Goal: Task Accomplishment & Management: Complete application form

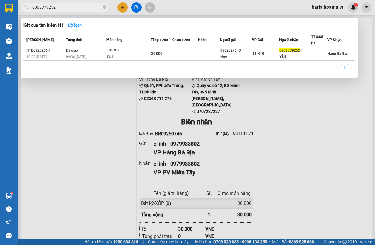
type input "0968379252"
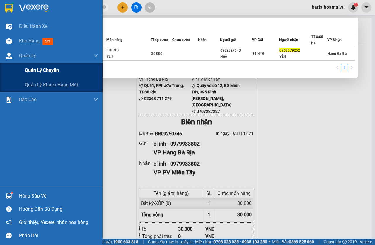
drag, startPoint x: 42, startPoint y: 73, endPoint x: 118, endPoint y: 102, distance: 81.1
click at [43, 72] on span "Quản lý chuyến" at bounding box center [42, 69] width 34 height 7
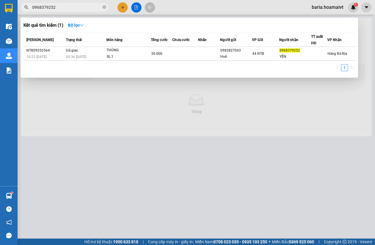
click at [122, 104] on div at bounding box center [187, 122] width 375 height 245
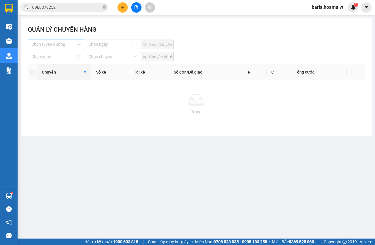
click at [65, 41] on input "search" at bounding box center [53, 44] width 45 height 9
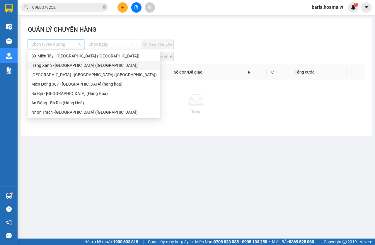
click at [57, 73] on div "[GEOGRAPHIC_DATA] - [GEOGRAPHIC_DATA] ([GEOGRAPHIC_DATA])" at bounding box center [93, 74] width 125 height 6
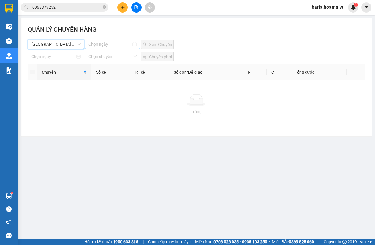
click at [96, 47] on input at bounding box center [109, 44] width 43 height 6
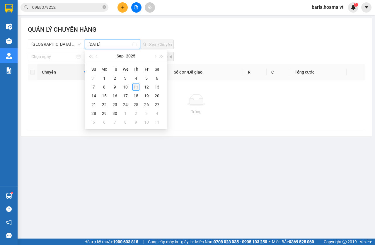
type input "[DATE]"
click at [138, 88] on div "11" at bounding box center [135, 86] width 7 height 7
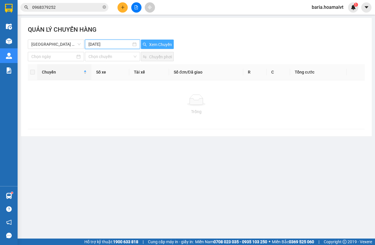
click at [156, 44] on span "Xem Chuyến" at bounding box center [160, 44] width 23 height 6
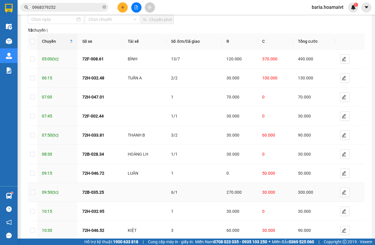
scroll to position [70, 0]
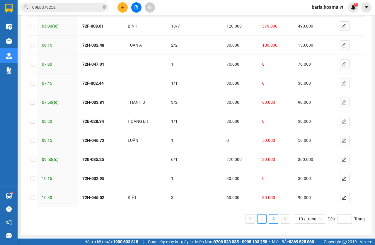
click at [271, 219] on link "2" at bounding box center [273, 218] width 9 height 9
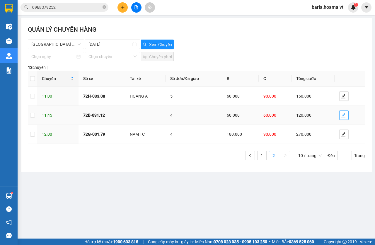
click at [341, 114] on icon "edit" at bounding box center [343, 115] width 5 height 5
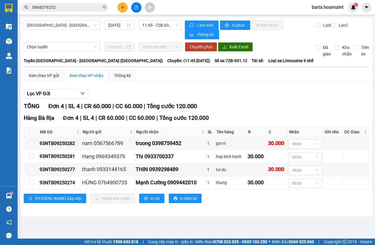
type input "[DATE]"
click at [152, 28] on span "11:45 - 72B-031.12" at bounding box center [160, 25] width 36 height 9
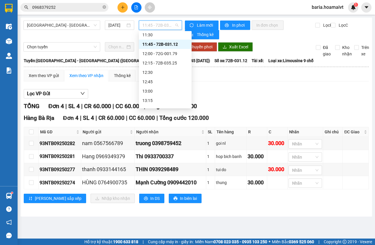
scroll to position [246, 0]
click at [170, 53] on div "12:00 - 72G-001.79" at bounding box center [165, 53] width 46 height 6
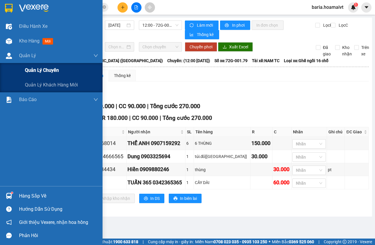
click at [36, 64] on div "Quản lý chuyến" at bounding box center [61, 70] width 73 height 15
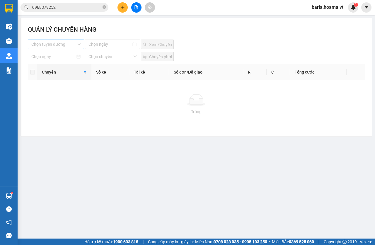
click at [62, 45] on input "search" at bounding box center [53, 44] width 45 height 9
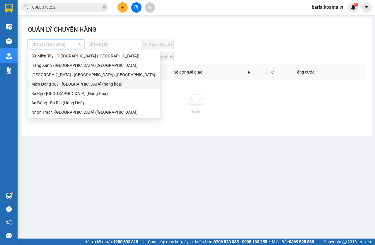
click at [58, 83] on div "Miền Đông 387 - [GEOGRAPHIC_DATA] (hàng hoá)" at bounding box center [93, 84] width 125 height 6
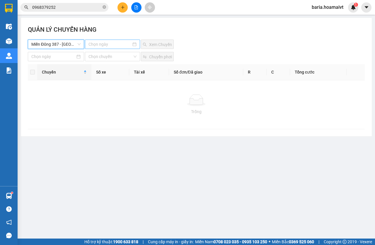
click at [100, 47] on input at bounding box center [109, 44] width 43 height 6
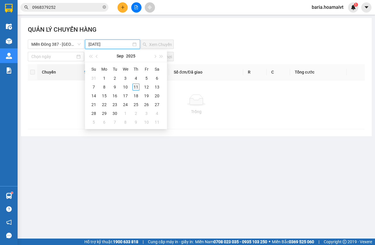
type input "[DATE]"
click at [135, 86] on div "11" at bounding box center [135, 86] width 7 height 7
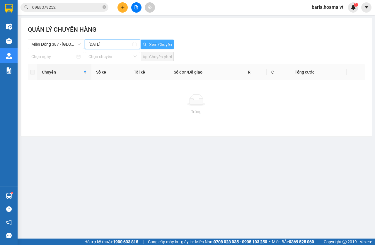
click at [164, 46] on span "Xem Chuyến" at bounding box center [160, 44] width 23 height 6
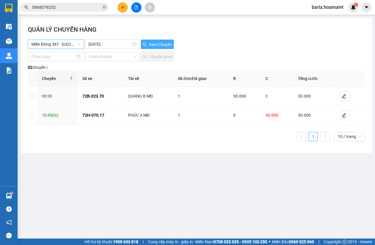
click at [68, 46] on span "Miền Đông 387 - [GEOGRAPHIC_DATA] (hàng hoá)" at bounding box center [55, 44] width 49 height 9
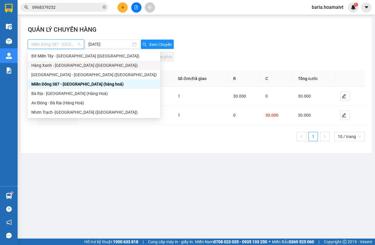
click at [62, 64] on div "Hàng Xanh - [GEOGRAPHIC_DATA] ([GEOGRAPHIC_DATA])" at bounding box center [93, 65] width 125 height 6
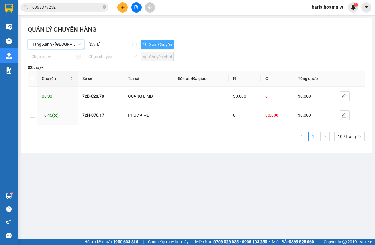
click at [152, 45] on span "Xem Chuyến" at bounding box center [160, 44] width 23 height 6
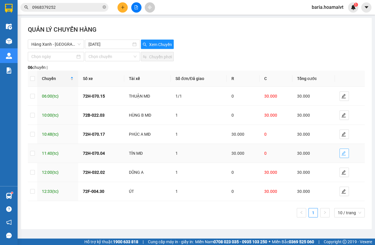
click at [339, 152] on button "button" at bounding box center [343, 152] width 9 height 9
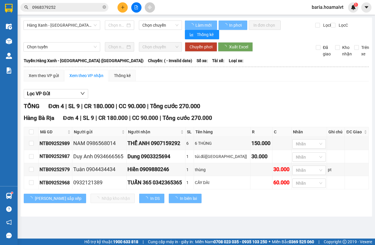
type input "[DATE]"
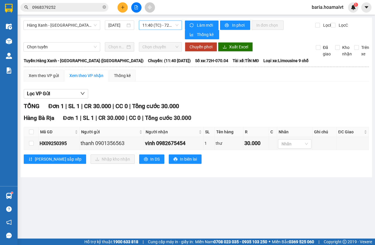
click at [171, 25] on span "11:40 (TC) - 72H-070.04" at bounding box center [160, 25] width 36 height 9
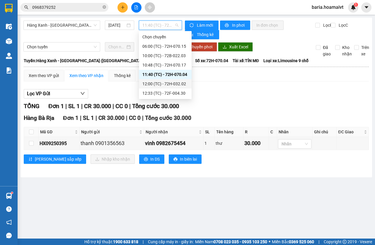
click at [176, 83] on div "12:00 (TC) - 72H-032.02" at bounding box center [165, 83] width 46 height 6
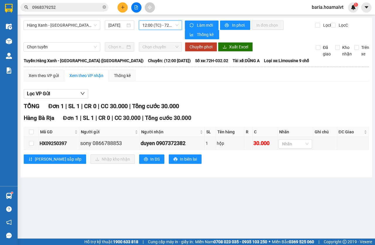
click at [174, 27] on span "12:00 (TC) - 72H-032.02" at bounding box center [160, 25] width 36 height 9
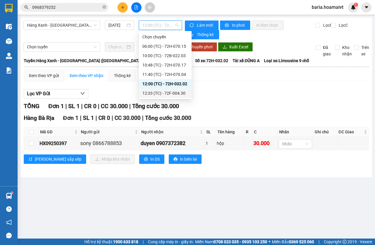
click at [169, 90] on div "12:33 (TC) - 72F-004.30" at bounding box center [165, 92] width 53 height 9
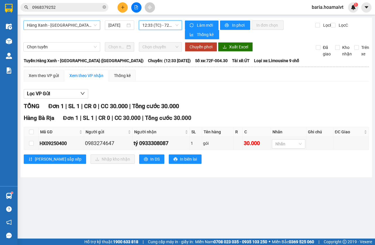
click at [42, 24] on span "Hàng Xanh - [GEOGRAPHIC_DATA] ([GEOGRAPHIC_DATA])" at bounding box center [62, 25] width 70 height 9
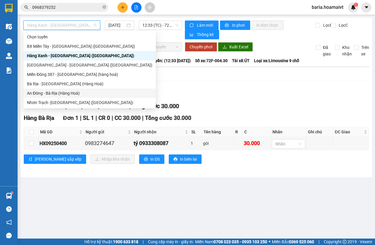
click at [51, 95] on div "An Đông - Bà Rịa (Hàng Hoá)" at bounding box center [89, 93] width 125 height 6
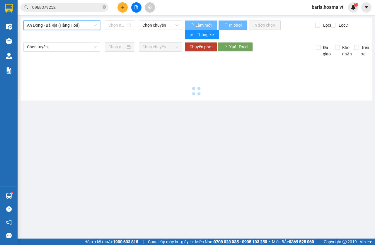
type input "[DATE]"
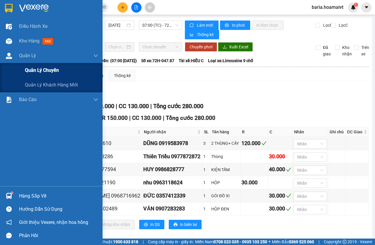
click at [31, 70] on span "Quản lý chuyến" at bounding box center [42, 69] width 34 height 7
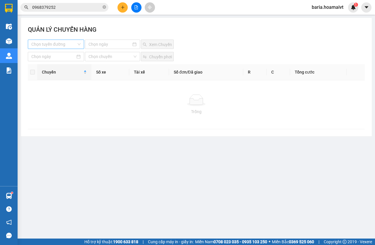
drag, startPoint x: 60, startPoint y: 41, endPoint x: 64, endPoint y: 45, distance: 5.9
click at [60, 42] on input "search" at bounding box center [53, 44] width 45 height 9
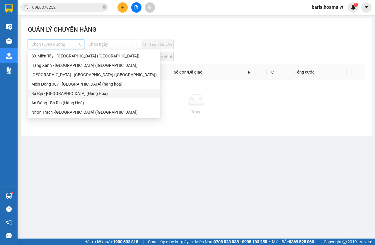
click at [61, 98] on div "Bà Rịa - [GEOGRAPHIC_DATA] (Hàng Hoá)" at bounding box center [94, 93] width 132 height 9
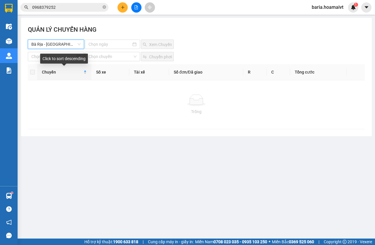
click at [57, 46] on span "Bà Rịa - [GEOGRAPHIC_DATA] (Hàng Hoá)" at bounding box center [55, 44] width 49 height 9
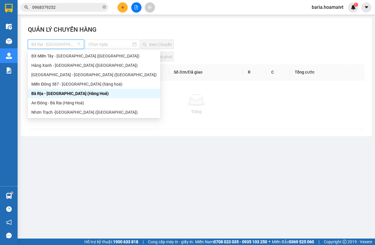
click at [56, 104] on div "An Đông - Bà Rịa (Hàng Hoá)" at bounding box center [93, 103] width 125 height 6
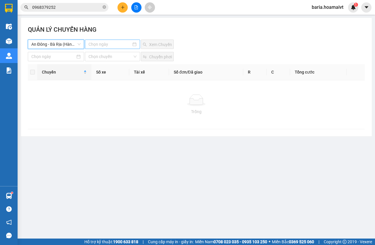
click at [108, 45] on input at bounding box center [109, 44] width 43 height 6
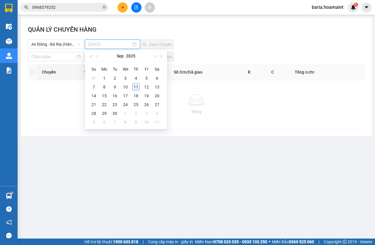
type input "[DATE]"
click at [134, 89] on div "11" at bounding box center [135, 86] width 7 height 7
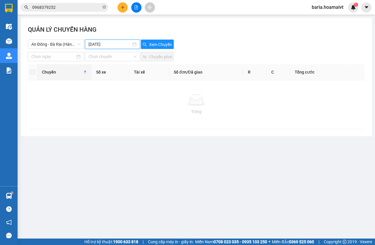
click at [164, 38] on div "QUẢN LÝ CHUYẾN HÀNG" at bounding box center [196, 32] width 337 height 15
click at [164, 44] on span "Xem Chuyến" at bounding box center [160, 44] width 23 height 6
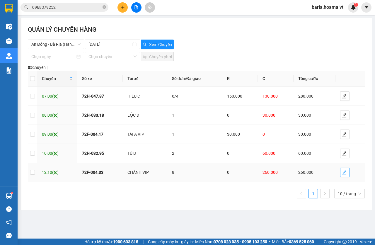
click at [345, 173] on icon "edit" at bounding box center [344, 172] width 5 height 5
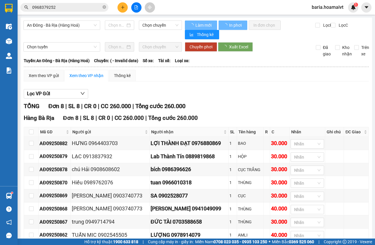
type input "[DATE]"
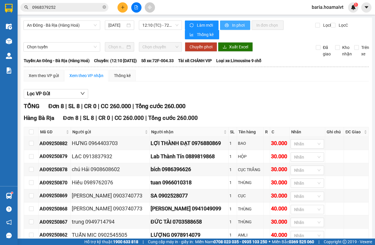
click at [234, 25] on span "In phơi" at bounding box center [238, 25] width 13 height 6
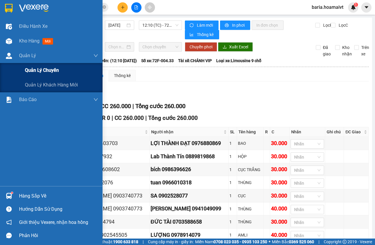
drag, startPoint x: 40, startPoint y: 80, endPoint x: 51, endPoint y: 71, distance: 14.5
click at [41, 79] on div "Quản lý khách hàng mới" at bounding box center [61, 85] width 73 height 15
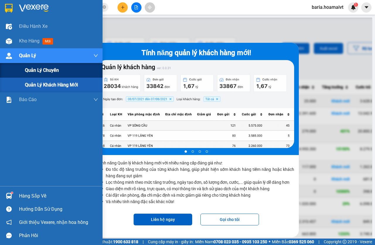
click at [59, 68] on span "Quản lý chuyến" at bounding box center [42, 69] width 34 height 7
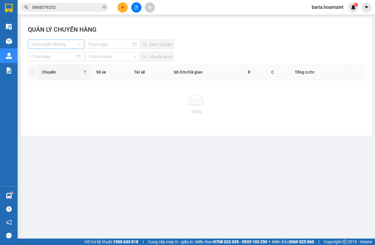
click at [80, 42] on div "Chọn tuyến đường" at bounding box center [56, 44] width 56 height 9
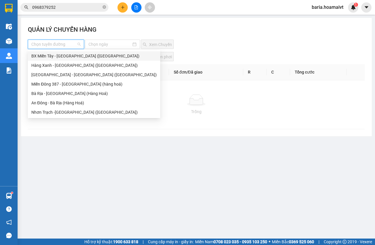
click at [75, 56] on div "BX Miền Tây - [GEOGRAPHIC_DATA] ([GEOGRAPHIC_DATA])" at bounding box center [93, 56] width 125 height 6
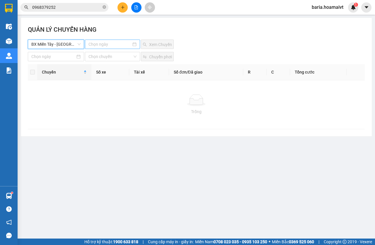
click at [113, 44] on input at bounding box center [109, 44] width 43 height 6
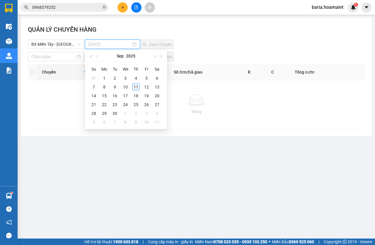
type input "[DATE]"
click at [134, 86] on div "11" at bounding box center [135, 86] width 7 height 7
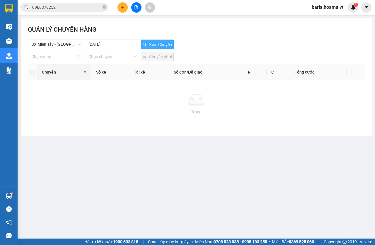
drag, startPoint x: 160, startPoint y: 40, endPoint x: 160, endPoint y: 42, distance: 3.0
click at [160, 40] on button "Xem Chuyến" at bounding box center [157, 44] width 33 height 9
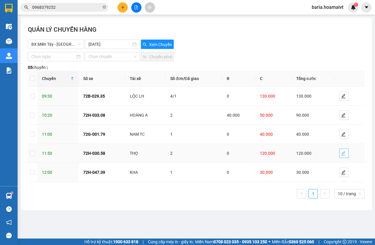
click at [340, 153] on span "edit" at bounding box center [343, 153] width 9 height 5
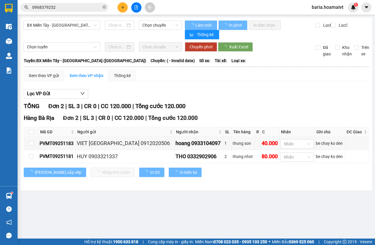
type input "[DATE]"
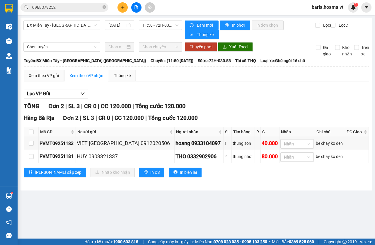
click at [172, 20] on div "[GEOGRAPHIC_DATA] - [GEOGRAPHIC_DATA] ([GEOGRAPHIC_DATA]) [DATE] 11:50 - 72H-03…" at bounding box center [195, 104] width 351 height 173
click at [182, 25] on div "Làm mới In phơi In đơn chọn Thống kê Lọc R Lọc C" at bounding box center [275, 29] width 187 height 19
click at [174, 25] on span "11:50 - 72H-030.58" at bounding box center [160, 25] width 36 height 9
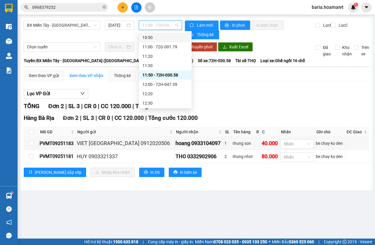
scroll to position [208, 0]
click at [169, 83] on div "12:00 - 72H-047.39" at bounding box center [165, 82] width 46 height 6
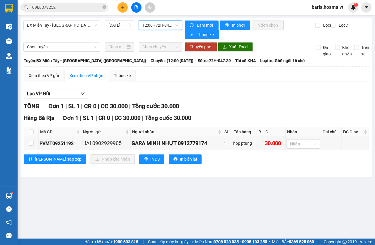
click at [59, 3] on span "0968379252" at bounding box center [64, 7] width 88 height 9
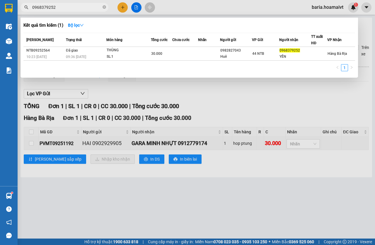
click at [59, 3] on span "0968379252" at bounding box center [64, 7] width 88 height 9
click at [60, 5] on input "0968379252" at bounding box center [66, 7] width 69 height 6
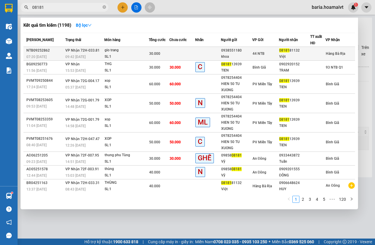
type input "08181"
click at [145, 55] on div "SL: 1" at bounding box center [126, 57] width 44 height 6
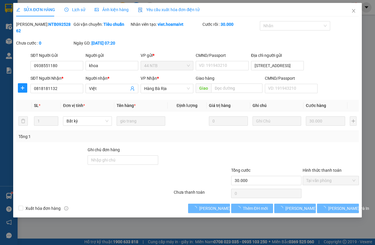
type input "0938551180"
type input "khoa"
type input "[STREET_ADDRESS]"
type input "0818181132"
type input "Việt"
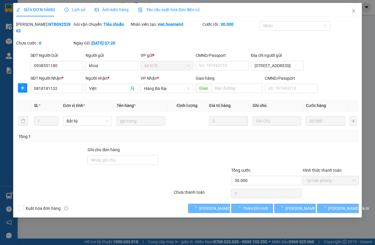
type input "30.000"
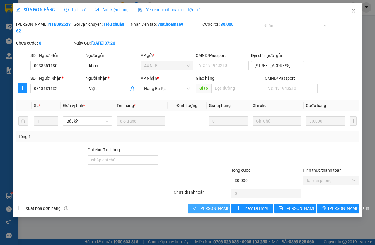
click at [214, 207] on span "[PERSON_NAME] và Giao hàng" at bounding box center [227, 208] width 56 height 6
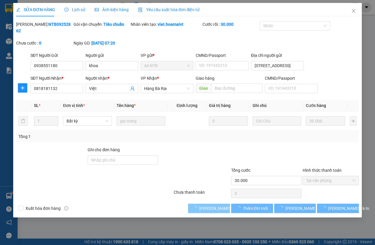
click at [214, 207] on span "[PERSON_NAME] và Giao hàng" at bounding box center [227, 208] width 56 height 6
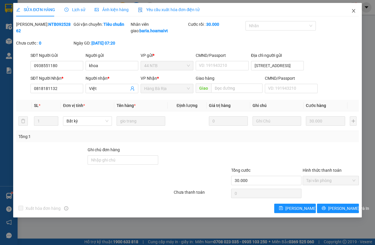
click at [354, 9] on icon "close" at bounding box center [353, 10] width 5 height 5
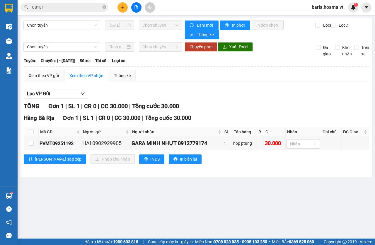
click at [46, 4] on input "08181" at bounding box center [66, 7] width 69 height 6
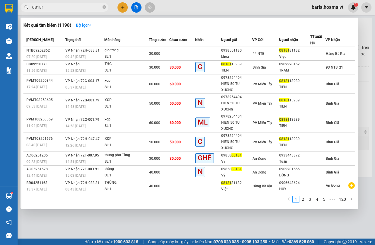
click at [46, 4] on input "08181" at bounding box center [66, 7] width 69 height 6
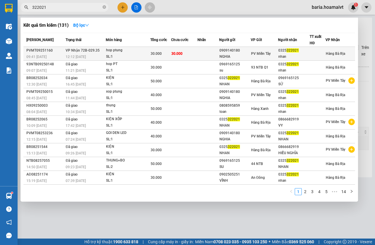
type input "322021"
click at [144, 54] on div "SL: 1" at bounding box center [128, 57] width 44 height 6
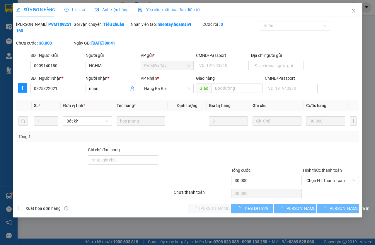
type input "0909140180"
type input "NGHIA"
type input "0325322021"
type input "nhan"
type input "30.000"
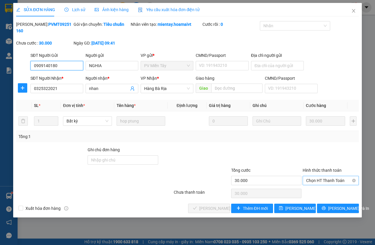
click at [322, 181] on span "Chọn HT Thanh Toán" at bounding box center [330, 180] width 49 height 9
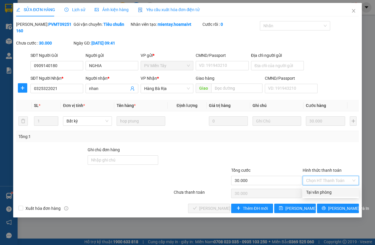
click at [322, 191] on div "Tại văn phòng" at bounding box center [330, 192] width 49 height 6
type input "0"
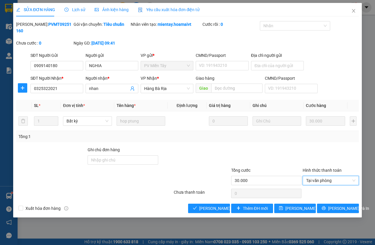
click at [203, 202] on div "Total Paid Fee 0 Total UnPaid Fee 30.000 Cash Collection Total Fee Mã ĐH: PVMT0…" at bounding box center [187, 117] width 342 height 192
click at [208, 208] on span "[PERSON_NAME] và Giao hàng" at bounding box center [227, 208] width 56 height 6
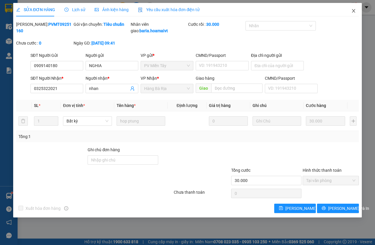
click at [359, 11] on span "Close" at bounding box center [353, 11] width 16 height 16
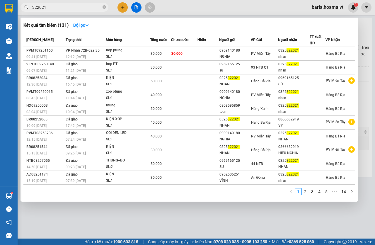
click at [64, 6] on input "322021" at bounding box center [66, 7] width 69 height 6
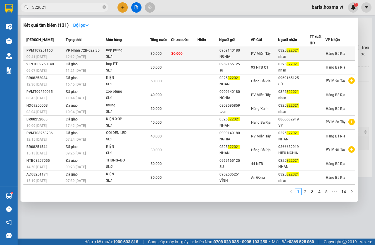
click at [196, 56] on td "30.000" at bounding box center [184, 54] width 26 height 14
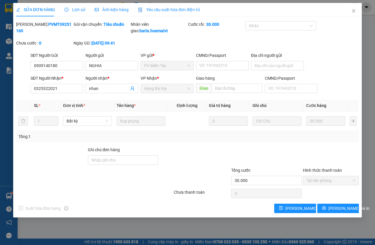
type input "0909140180"
type input "NGHIA"
type input "0325322021"
type input "nhan"
type input "30.000"
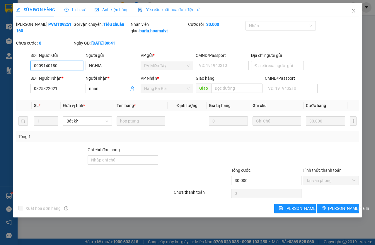
click at [323, 185] on span "Tại văn phòng" at bounding box center [330, 180] width 49 height 9
click at [348, 12] on span "Close" at bounding box center [353, 11] width 16 height 16
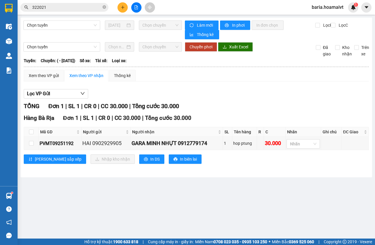
click at [53, 8] on input "322021" at bounding box center [66, 7] width 69 height 6
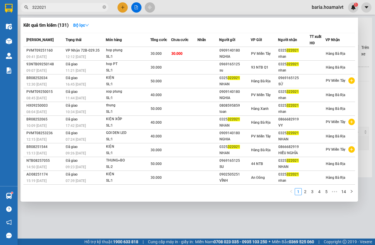
click at [125, 10] on div at bounding box center [187, 122] width 375 height 245
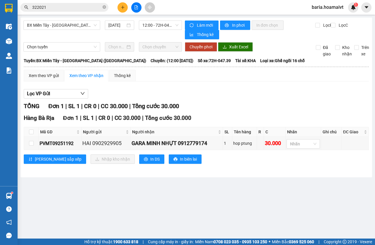
click at [125, 10] on button at bounding box center [122, 7] width 10 height 10
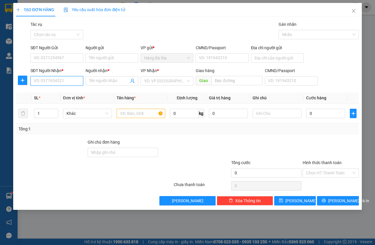
click at [70, 82] on input "SĐT Người Nhận *" at bounding box center [56, 80] width 53 height 9
type input "0398207794"
click at [72, 92] on div "0398207794 - truyền" at bounding box center [57, 92] width 46 height 6
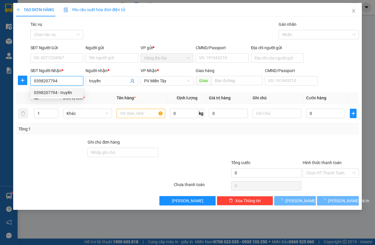
type input "truyền"
type input "0398207794"
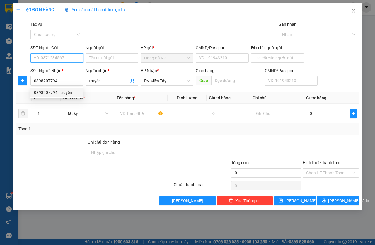
click at [71, 59] on input "SĐT Người Gửi" at bounding box center [56, 57] width 53 height 9
click at [66, 71] on div "0933729913 - HẬU" at bounding box center [57, 69] width 46 height 6
type input "0933729913"
type input "HẬU"
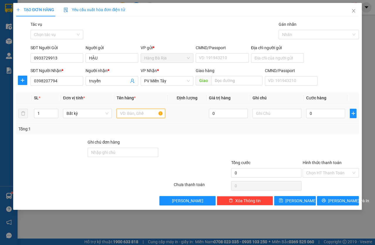
click at [145, 116] on input "text" at bounding box center [140, 113] width 49 height 9
type input "XỐP"
click at [321, 112] on input "0" at bounding box center [325, 113] width 39 height 9
type input "3"
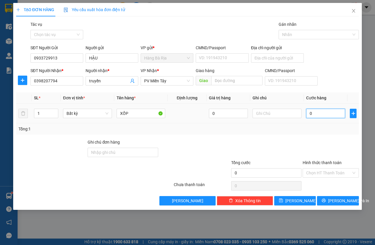
type input "3"
type input "30"
click at [328, 192] on div "Transit Pickup Surcharge Ids Transit Deliver Surcharge Ids Transit Deliver Surc…" at bounding box center [187, 113] width 342 height 184
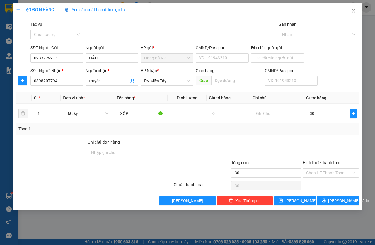
type input "30.000"
click at [331, 200] on button "[PERSON_NAME] và In" at bounding box center [338, 200] width 42 height 9
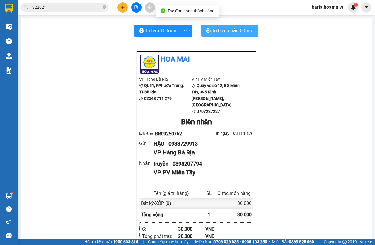
click at [222, 25] on button "In biên nhận 80mm" at bounding box center [229, 31] width 57 height 12
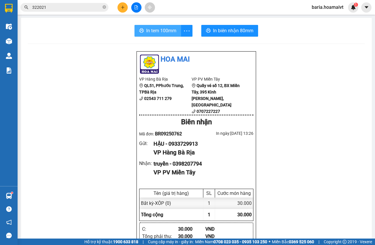
click at [156, 34] on span "In tem 100mm" at bounding box center [161, 30] width 30 height 7
click at [126, 8] on button at bounding box center [122, 7] width 10 height 10
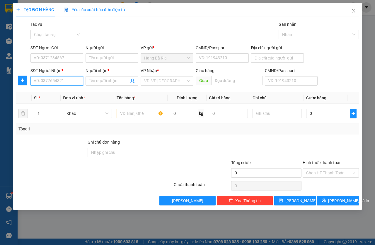
click at [52, 81] on input "SĐT Người Nhận *" at bounding box center [56, 80] width 53 height 9
type input "0562986623"
click at [96, 84] on input "Người nhận *" at bounding box center [109, 81] width 40 height 6
type input "XUÂN"
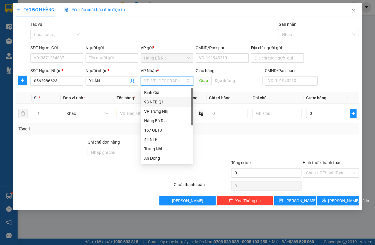
drag, startPoint x: 161, startPoint y: 102, endPoint x: 130, endPoint y: 87, distance: 34.6
click at [160, 102] on div "93 NTB Q1" at bounding box center [167, 102] width 46 height 6
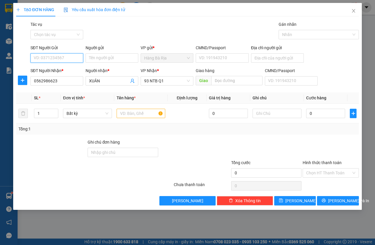
click at [68, 57] on input "SĐT Người Gửi" at bounding box center [56, 57] width 53 height 9
click at [64, 69] on div "0968326759" at bounding box center [57, 69] width 46 height 6
type input "0968326759"
click at [106, 59] on input "Người gửi" at bounding box center [111, 57] width 53 height 9
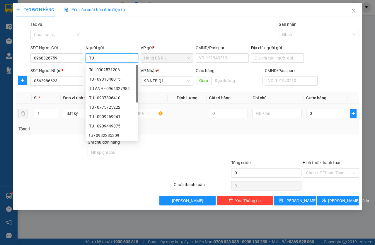
type input "TÚ"
click at [152, 116] on input "text" at bounding box center [140, 113] width 49 height 9
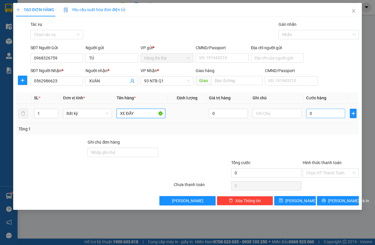
type input "XE ĐẨY"
click at [328, 117] on input "0" at bounding box center [325, 113] width 39 height 9
click at [329, 116] on input "0" at bounding box center [325, 113] width 39 height 9
click at [326, 116] on input "0" at bounding box center [325, 113] width 39 height 9
click at [319, 112] on input "0" at bounding box center [325, 113] width 39 height 9
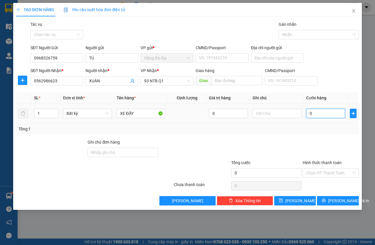
click at [319, 112] on input "0" at bounding box center [325, 113] width 39 height 9
type input "5"
type input "50"
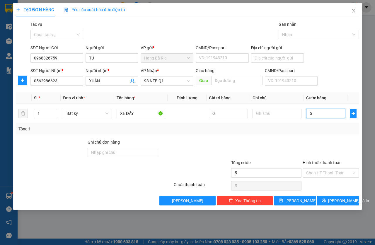
type input "50"
click at [320, 171] on input "Hình thức thanh toán" at bounding box center [328, 172] width 45 height 9
type input "50.000"
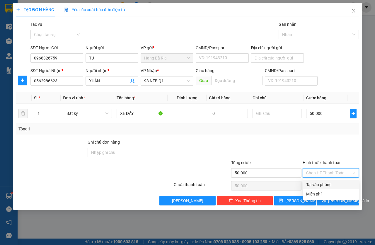
click at [325, 181] on div "Tại văn phòng" at bounding box center [330, 184] width 56 height 9
type input "0"
drag, startPoint x: 341, startPoint y: 198, endPoint x: 340, endPoint y: 194, distance: 3.8
click at [341, 198] on span "[PERSON_NAME] và In" at bounding box center [348, 200] width 41 height 6
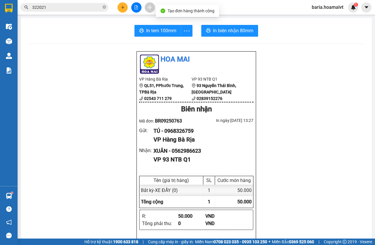
click at [222, 24] on div "In tem 100mm In biên nhận 80mm Hoa Mai VP Hàng Bà Rịa QL51, PPhước Trung, TP…" at bounding box center [196, 226] width 351 height 417
click at [223, 29] on span "In biên nhận 80mm" at bounding box center [233, 30] width 40 height 7
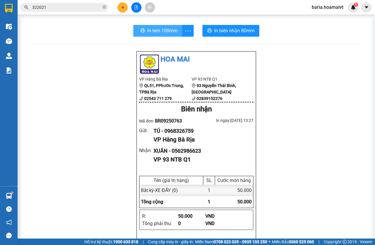
click at [148, 31] on span "In tem 100mm" at bounding box center [162, 30] width 30 height 7
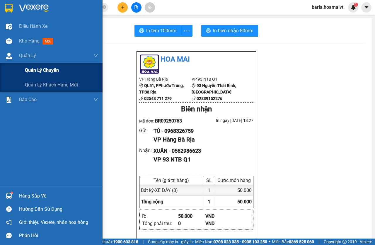
click at [28, 73] on span "Quản lý chuyến" at bounding box center [42, 69] width 34 height 7
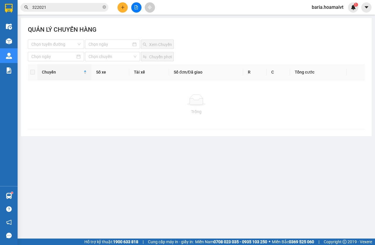
click at [64, 37] on div "QUẢN LÝ CHUYẾN HÀNG" at bounding box center [196, 32] width 337 height 15
click at [66, 44] on input "search" at bounding box center [53, 44] width 45 height 9
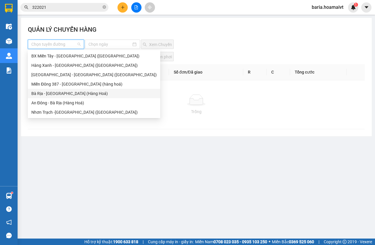
click at [59, 101] on div "An Đông - Bà Rịa (Hàng Hoá)" at bounding box center [93, 103] width 125 height 6
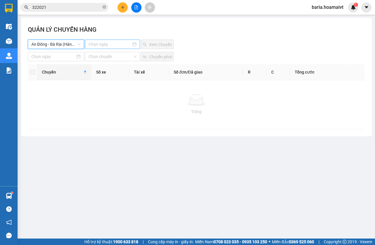
click at [104, 43] on input at bounding box center [109, 44] width 43 height 6
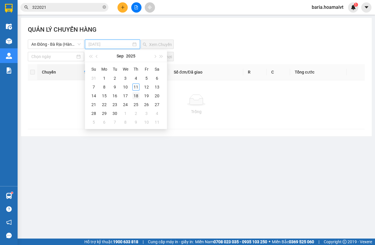
drag, startPoint x: 131, startPoint y: 92, endPoint x: 133, endPoint y: 87, distance: 5.8
click at [131, 92] on td "18" at bounding box center [136, 95] width 11 height 9
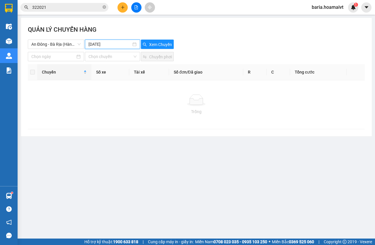
click at [126, 43] on input "[DATE]" at bounding box center [109, 44] width 43 height 6
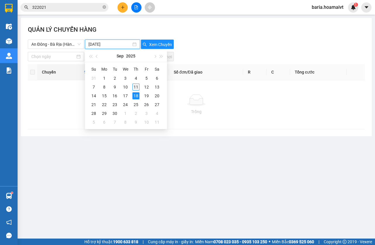
type input "[DATE]"
click at [137, 89] on div "11" at bounding box center [135, 86] width 7 height 7
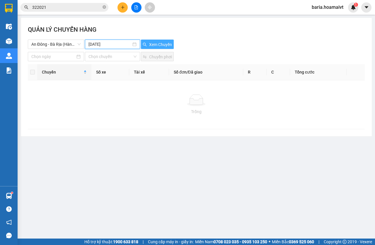
click at [161, 40] on button "Xem Chuyến" at bounding box center [157, 44] width 33 height 9
click at [161, 42] on span "Xem Chuyến" at bounding box center [160, 44] width 23 height 6
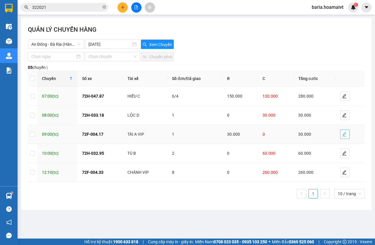
click at [347, 133] on span "edit" at bounding box center [344, 134] width 9 height 5
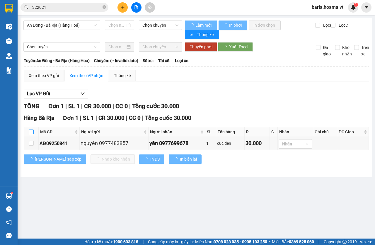
type input "[DATE]"
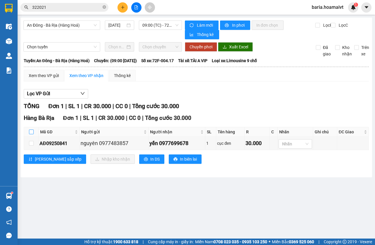
click at [30, 133] on input "checkbox" at bounding box center [31, 131] width 5 height 5
checkbox input "true"
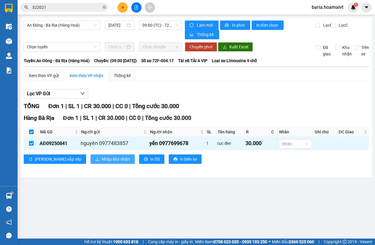
click at [102, 161] on span "Nhập kho nhận" at bounding box center [116, 159] width 28 height 6
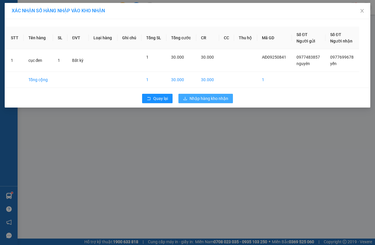
click at [208, 101] on span "Nhập hàng kho nhận" at bounding box center [208, 98] width 39 height 6
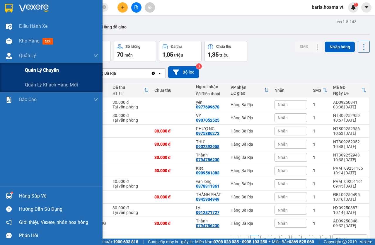
click at [68, 72] on div "Quản lý chuyến" at bounding box center [61, 70] width 73 height 15
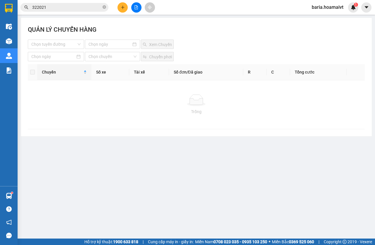
click at [72, 51] on div "QUẢN LÝ CHUYẾN HÀNG Chọn tuyến đường Xem Chuyến Chọn chuyến Chuyển phơi Chuyến …" at bounding box center [196, 77] width 351 height 118
click at [71, 48] on input "search" at bounding box center [53, 44] width 45 height 9
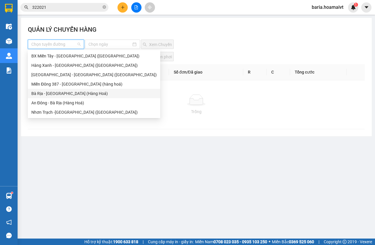
drag, startPoint x: 56, startPoint y: 94, endPoint x: 88, endPoint y: 69, distance: 40.0
click at [56, 92] on div "Bà Rịa - [GEOGRAPHIC_DATA] (Hàng Hoá)" at bounding box center [93, 93] width 125 height 6
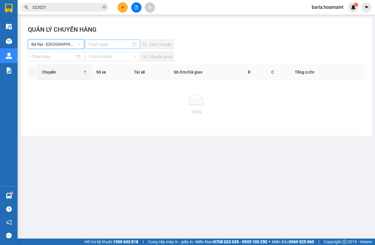
click at [103, 45] on input at bounding box center [109, 44] width 43 height 6
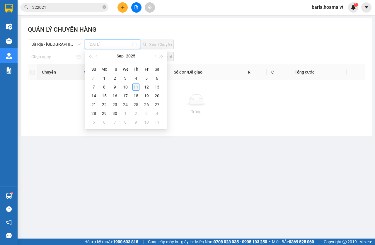
type input "[DATE]"
click at [135, 84] on div "11" at bounding box center [135, 86] width 7 height 7
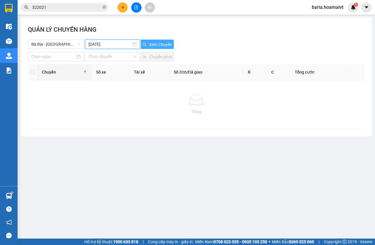
click at [158, 47] on span "Xem Chuyến" at bounding box center [160, 44] width 23 height 6
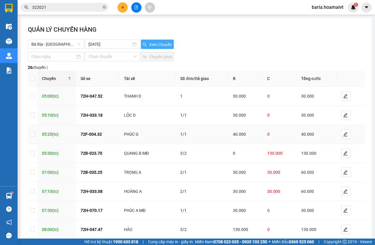
scroll to position [70, 0]
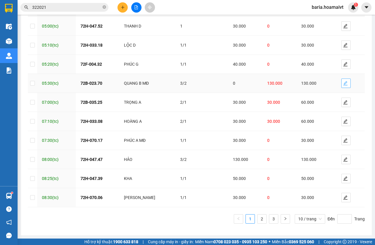
click at [343, 84] on span "edit" at bounding box center [345, 83] width 9 height 5
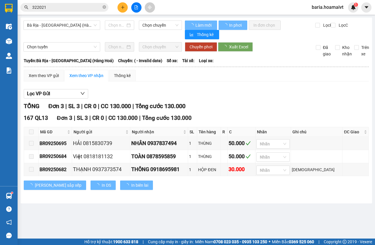
type input "[DATE]"
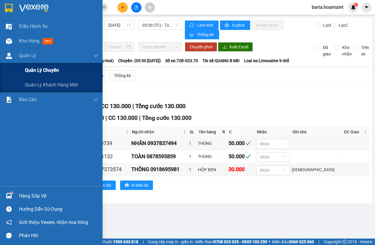
drag, startPoint x: 43, startPoint y: 68, endPoint x: 90, endPoint y: 64, distance: 47.5
click at [43, 68] on span "Quản lý chuyến" at bounding box center [42, 69] width 34 height 7
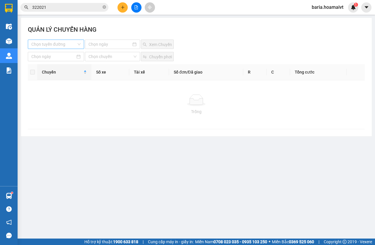
click at [63, 44] on input "search" at bounding box center [53, 44] width 45 height 9
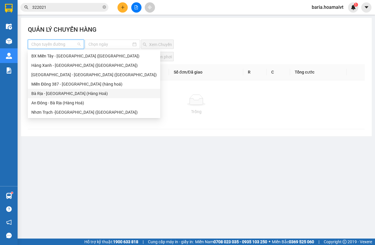
click at [60, 90] on div "Bà Rịa - [GEOGRAPHIC_DATA] (Hàng Hoá)" at bounding box center [93, 93] width 125 height 6
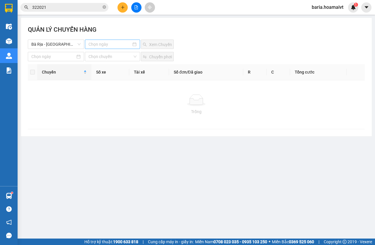
drag, startPoint x: 94, startPoint y: 40, endPoint x: 120, endPoint y: 48, distance: 26.6
click at [95, 40] on div at bounding box center [112, 44] width 55 height 9
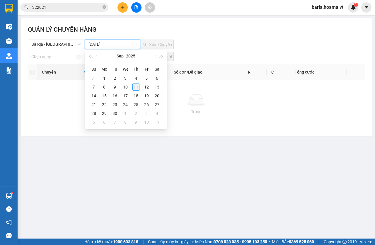
type input "[DATE]"
click at [137, 87] on div "11" at bounding box center [135, 86] width 7 height 7
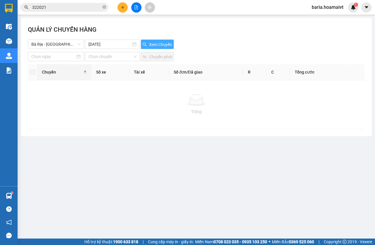
click at [157, 42] on span "Xem Chuyến" at bounding box center [160, 44] width 23 height 6
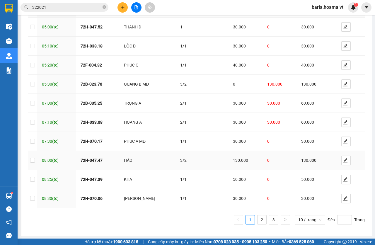
scroll to position [70, 0]
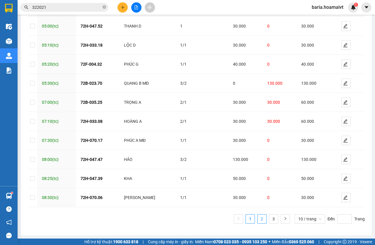
click at [257, 219] on link "2" at bounding box center [261, 218] width 9 height 9
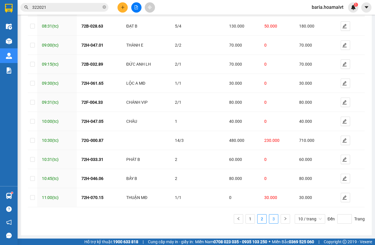
click at [269, 220] on link "3" at bounding box center [273, 218] width 9 height 9
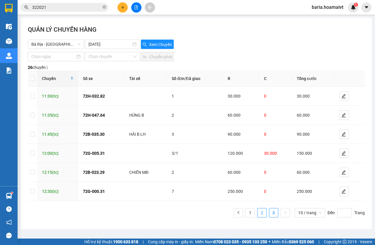
click at [259, 215] on link "2" at bounding box center [261, 212] width 9 height 9
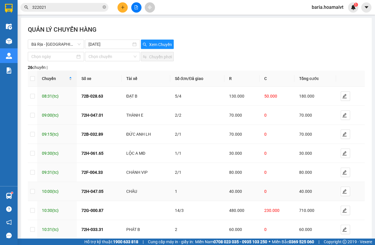
scroll to position [70, 0]
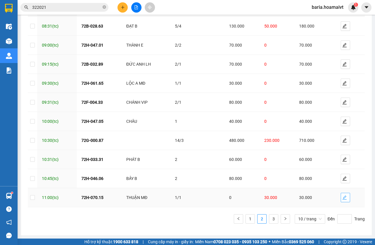
click at [342, 198] on icon "edit" at bounding box center [344, 197] width 5 height 5
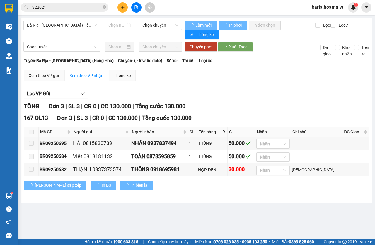
type input "[DATE]"
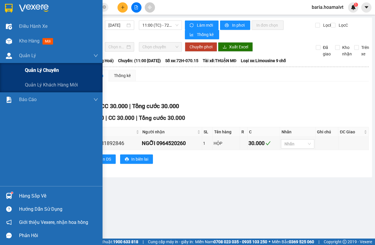
click at [47, 71] on span "Quản lý chuyến" at bounding box center [42, 69] width 34 height 7
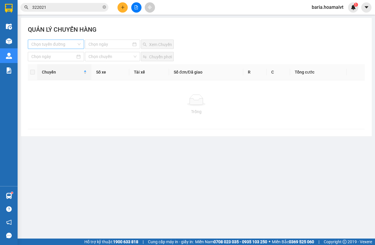
click at [71, 44] on input "search" at bounding box center [53, 44] width 45 height 9
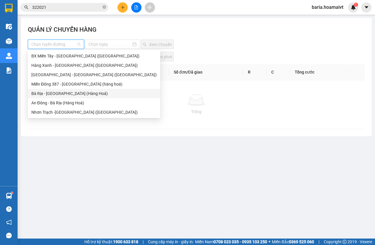
click at [52, 95] on div "Bà Rịa - [GEOGRAPHIC_DATA] (Hàng Hoá)" at bounding box center [93, 93] width 125 height 6
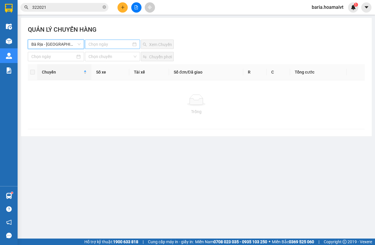
click at [103, 47] on div at bounding box center [112, 44] width 55 height 9
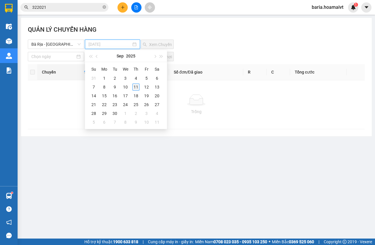
type input "[DATE]"
click at [138, 86] on div "11" at bounding box center [135, 86] width 7 height 7
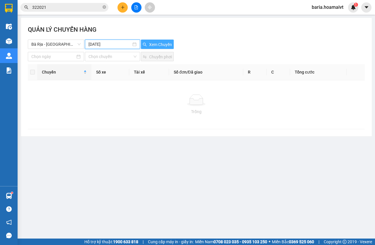
click at [159, 46] on span "Xem Chuyến" at bounding box center [160, 44] width 23 height 6
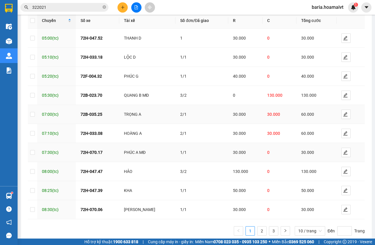
scroll to position [59, 0]
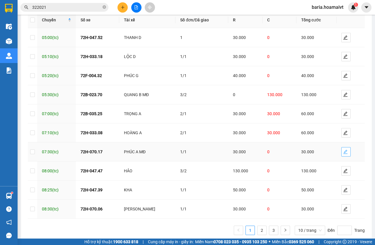
click at [343, 153] on span "edit" at bounding box center [345, 151] width 9 height 5
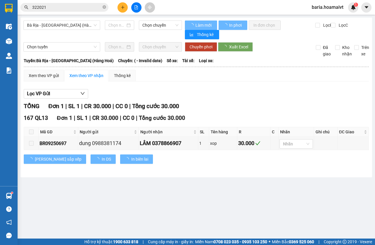
type input "[DATE]"
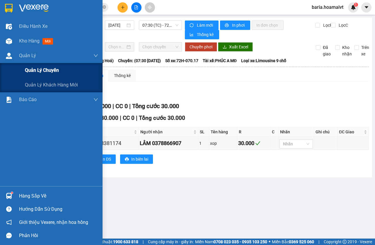
click at [52, 71] on span "Quản lý chuyến" at bounding box center [42, 69] width 34 height 7
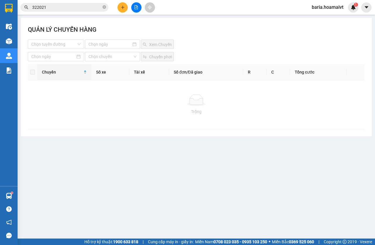
click at [69, 51] on div "QUẢN LÝ CHUYẾN HÀNG Chọn tuyến đường Xem Chuyến Chọn chuyến Chuyển phơi Chuyến …" at bounding box center [196, 77] width 351 height 118
click at [71, 44] on input "search" at bounding box center [53, 44] width 45 height 9
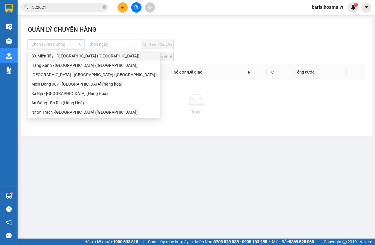
click at [68, 6] on input "322021" at bounding box center [66, 7] width 69 height 6
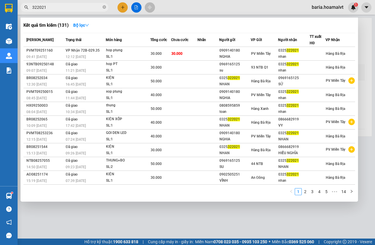
click at [68, 6] on input "322021" at bounding box center [66, 7] width 69 height 6
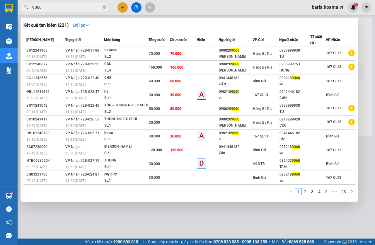
click at [52, 8] on input "9060" at bounding box center [66, 7] width 69 height 6
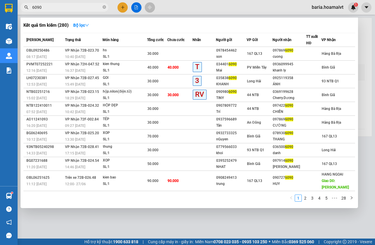
click at [67, 9] on input "6090" at bounding box center [66, 7] width 69 height 6
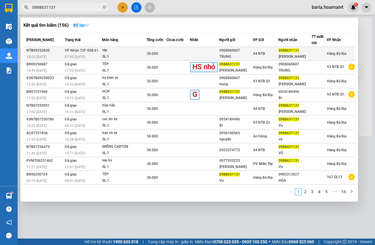
type input "0988631131"
click at [133, 54] on div "SL: 1" at bounding box center [124, 57] width 44 height 6
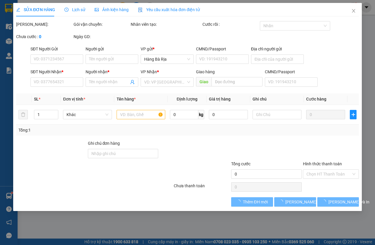
type input "0908060607"
type input "TRUNG"
type input "0988631131"
type input "[PERSON_NAME]"
type input "30.000"
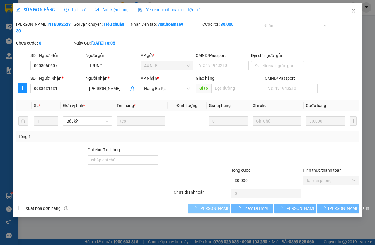
click at [205, 209] on span "[PERSON_NAME] và Giao hàng" at bounding box center [227, 208] width 56 height 6
click at [208, 208] on span "[PERSON_NAME] và Giao hàng" at bounding box center [227, 208] width 56 height 6
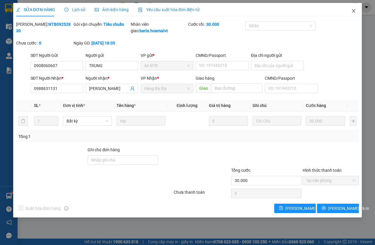
click at [349, 11] on span "Close" at bounding box center [353, 11] width 16 height 16
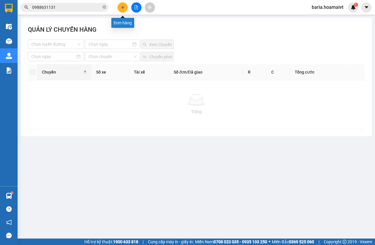
click at [123, 12] on button at bounding box center [122, 7] width 10 height 10
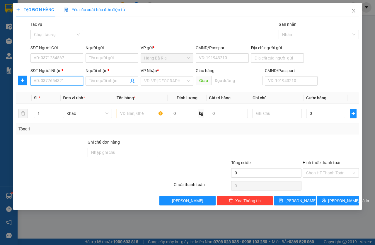
click at [66, 81] on input "SĐT Người Nhận *" at bounding box center [56, 80] width 53 height 9
type input "0933339262"
click at [57, 94] on div "0933339262 - po" at bounding box center [57, 92] width 46 height 6
type input "po"
type input "0933339262"
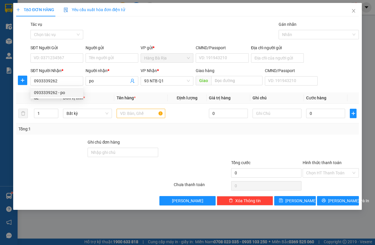
click at [63, 51] on div "SĐT Người Gửi" at bounding box center [56, 47] width 53 height 6
click at [63, 53] on input "SĐT Người Gửi" at bounding box center [56, 57] width 53 height 9
click at [63, 56] on input "SĐT Người Gửi" at bounding box center [56, 57] width 53 height 9
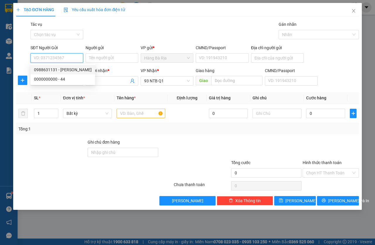
click at [66, 71] on div "0988631131 - [PERSON_NAME]" at bounding box center [63, 69] width 58 height 6
type input "0988631131"
type input "[PERSON_NAME]"
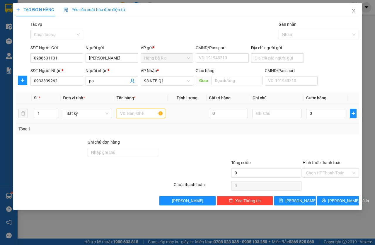
click at [147, 114] on input "text" at bounding box center [140, 113] width 49 height 9
type input "TÉP"
click at [322, 113] on input "0" at bounding box center [325, 113] width 39 height 9
type input "3"
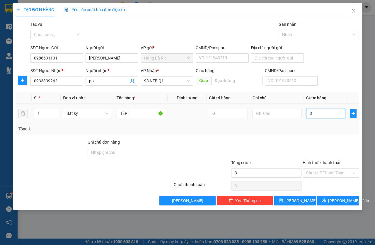
type input "3"
type input "30"
click at [323, 170] on input "Hình thức thanh toán" at bounding box center [328, 172] width 45 height 9
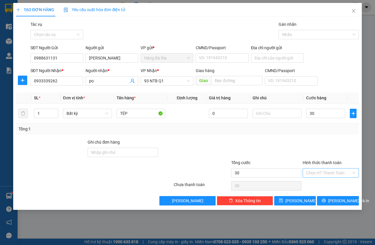
type input "30.000"
click at [324, 182] on div "Tại văn phòng" at bounding box center [330, 184] width 49 height 6
type input "0"
click at [333, 195] on div "Transit Pickup Surcharge Ids Transit Deliver Surcharge Ids Transit Deliver Surc…" at bounding box center [187, 113] width 342 height 184
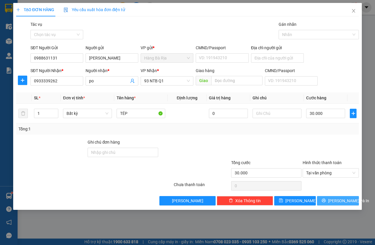
click at [334, 199] on span "[PERSON_NAME] và In" at bounding box center [348, 200] width 41 height 6
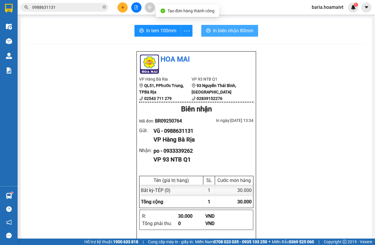
click at [216, 34] on span "In biên nhận 80mm" at bounding box center [233, 30] width 40 height 7
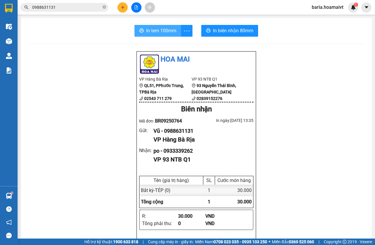
click at [156, 32] on span "In tem 100mm" at bounding box center [161, 30] width 30 height 7
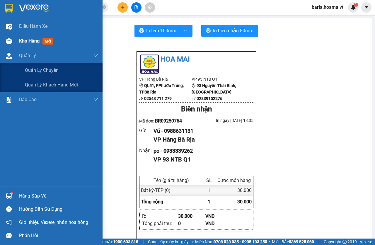
drag, startPoint x: 43, startPoint y: 30, endPoint x: 43, endPoint y: 36, distance: 6.2
click at [43, 30] on div "Điều hành xe" at bounding box center [58, 26] width 79 height 15
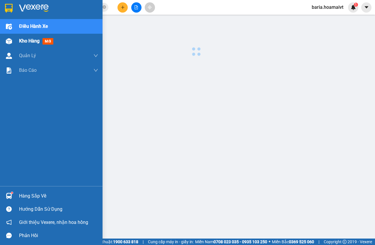
click at [43, 38] on span "mới" at bounding box center [47, 41] width 11 height 6
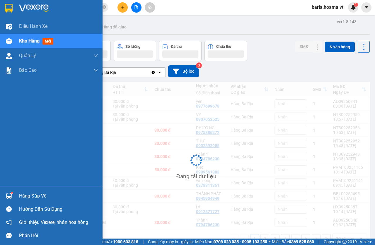
click at [24, 41] on span "Kho hàng" at bounding box center [29, 41] width 20 height 6
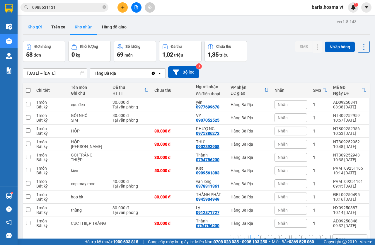
click at [30, 28] on button "Kho gửi" at bounding box center [35, 27] width 24 height 14
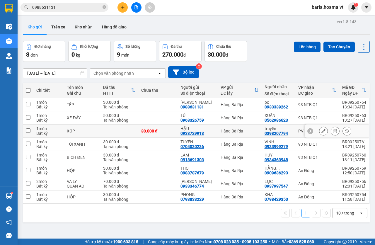
click at [298, 132] on div "PV Miền Tây" at bounding box center [317, 130] width 38 height 5
checkbox input "true"
